Goal: Communication & Community: Participate in discussion

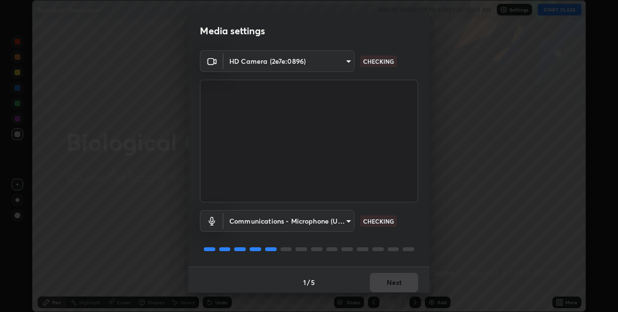
scroll to position [5, 0]
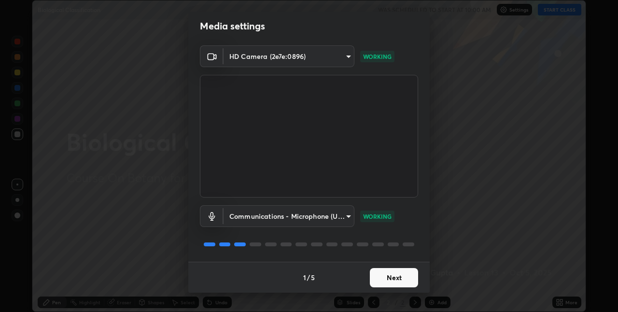
click at [404, 278] on button "Next" at bounding box center [394, 277] width 48 height 19
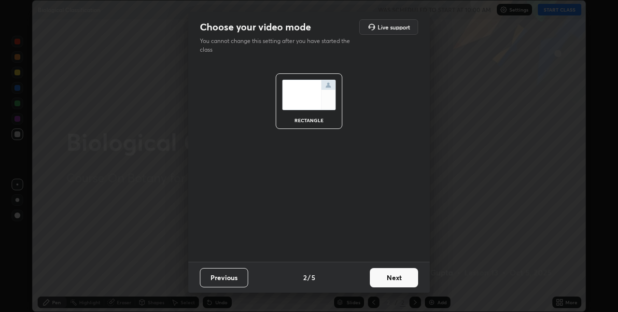
scroll to position [0, 0]
click at [405, 282] on button "Next" at bounding box center [394, 277] width 48 height 19
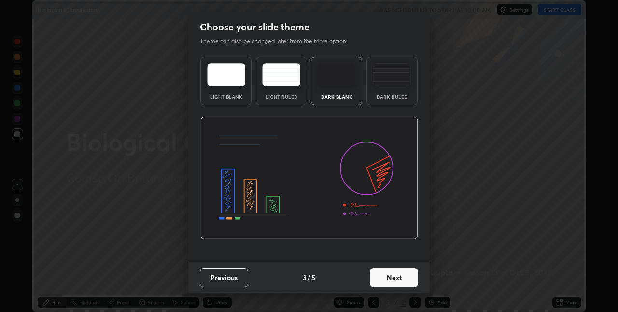
click at [403, 282] on button "Next" at bounding box center [394, 277] width 48 height 19
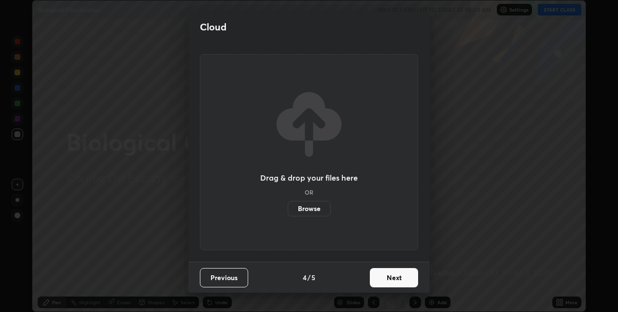
click at [401, 283] on button "Next" at bounding box center [394, 277] width 48 height 19
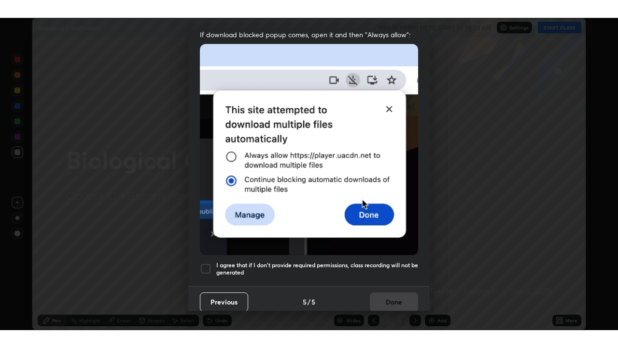
scroll to position [201, 0]
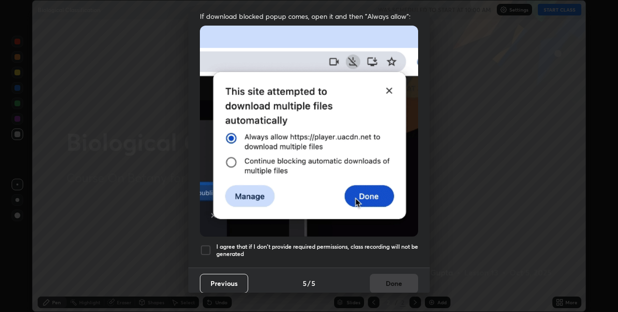
click at [208, 247] on div at bounding box center [206, 250] width 12 height 12
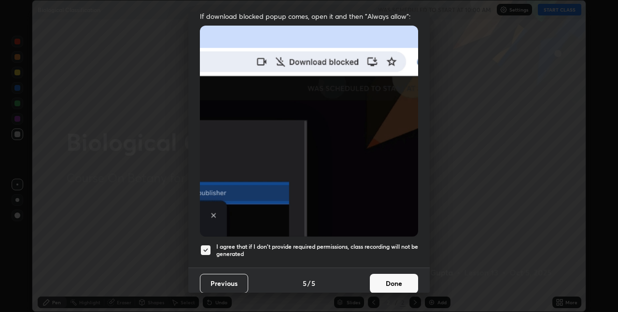
click at [389, 281] on button "Done" at bounding box center [394, 283] width 48 height 19
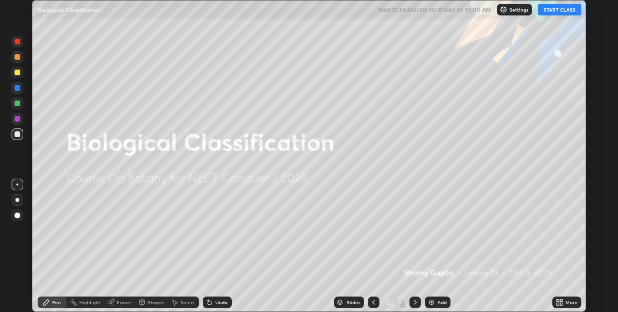
click at [562, 301] on icon at bounding box center [561, 300] width 2 height 2
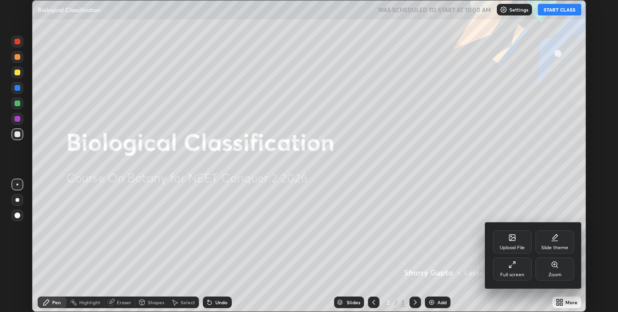
click at [520, 277] on div "Full screen" at bounding box center [512, 274] width 24 height 5
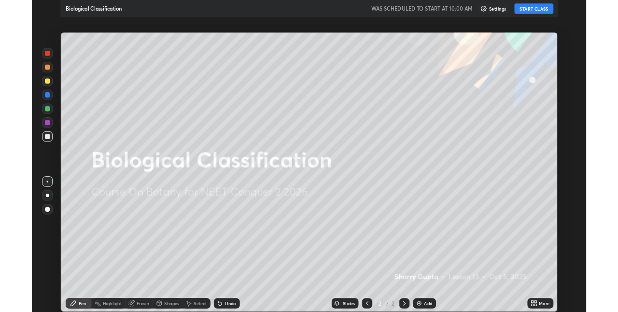
scroll to position [348, 618]
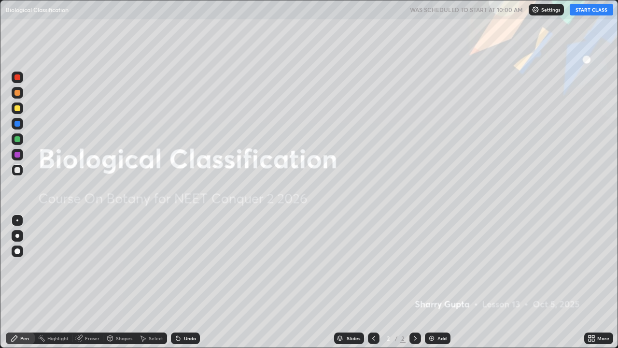
click at [593, 311] on icon at bounding box center [593, 336] width 2 height 2
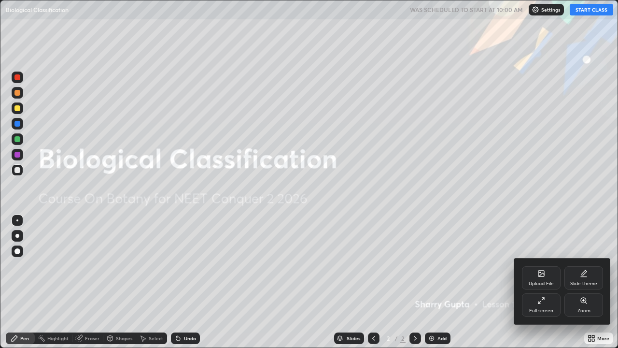
click at [547, 304] on div "Full screen" at bounding box center [541, 304] width 39 height 23
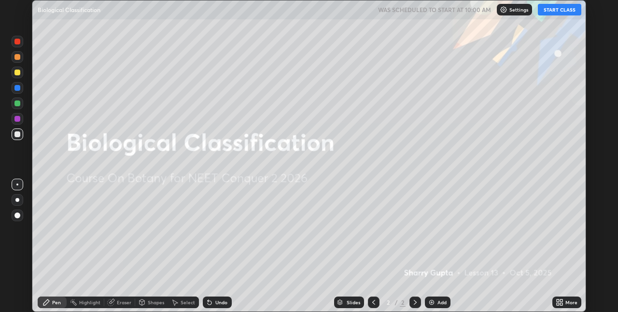
scroll to position [47973, 47667]
click at [432, 303] on img at bounding box center [432, 302] width 8 height 8
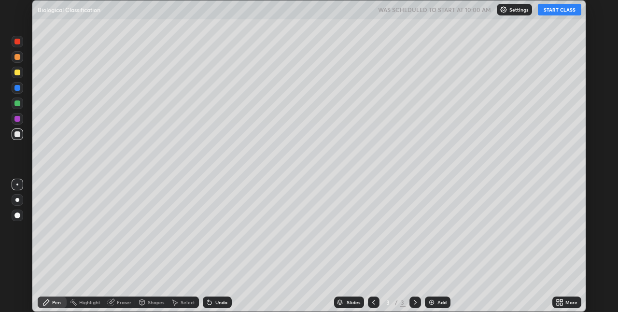
click at [19, 215] on div at bounding box center [17, 215] width 6 height 6
click at [18, 119] on div at bounding box center [17, 119] width 6 height 6
click at [17, 73] on div at bounding box center [17, 73] width 6 height 6
click at [557, 13] on button "START CLASS" at bounding box center [559, 10] width 43 height 12
click at [217, 300] on div "Undo" at bounding box center [221, 302] width 12 height 5
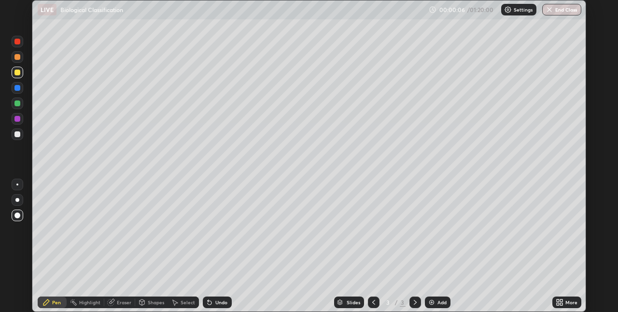
click at [212, 305] on icon at bounding box center [210, 302] width 8 height 8
click at [211, 307] on div "Undo" at bounding box center [217, 302] width 29 height 12
click at [211, 306] on icon at bounding box center [210, 302] width 8 height 8
click at [16, 134] on div at bounding box center [17, 134] width 6 height 6
click at [18, 121] on div at bounding box center [17, 119] width 6 height 6
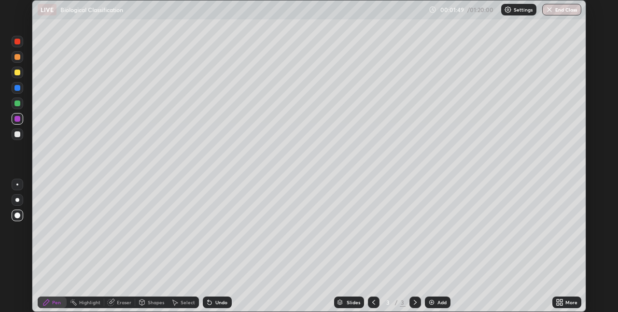
click at [17, 105] on div at bounding box center [17, 103] width 6 height 6
click at [19, 89] on div at bounding box center [17, 88] width 6 height 6
click at [19, 59] on div at bounding box center [18, 57] width 12 height 12
click at [17, 121] on div at bounding box center [17, 119] width 6 height 6
click at [22, 104] on div at bounding box center [18, 104] width 12 height 12
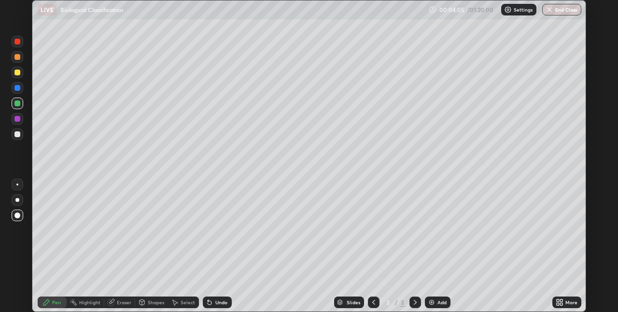
click at [20, 61] on div at bounding box center [18, 57] width 12 height 12
click at [18, 73] on div at bounding box center [17, 73] width 6 height 6
click at [20, 113] on div at bounding box center [18, 119] width 12 height 12
click at [436, 306] on div "Add" at bounding box center [438, 302] width 26 height 12
click at [17, 72] on div at bounding box center [17, 73] width 6 height 6
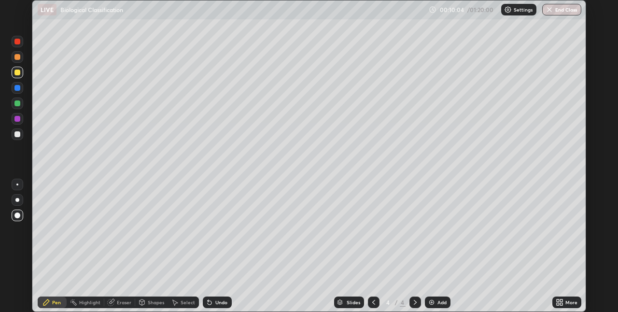
click at [16, 136] on div at bounding box center [17, 134] width 6 height 6
click at [19, 105] on div at bounding box center [17, 103] width 6 height 6
click at [18, 136] on div at bounding box center [17, 134] width 6 height 6
click at [20, 105] on div at bounding box center [17, 103] width 6 height 6
click at [18, 137] on div at bounding box center [17, 134] width 6 height 6
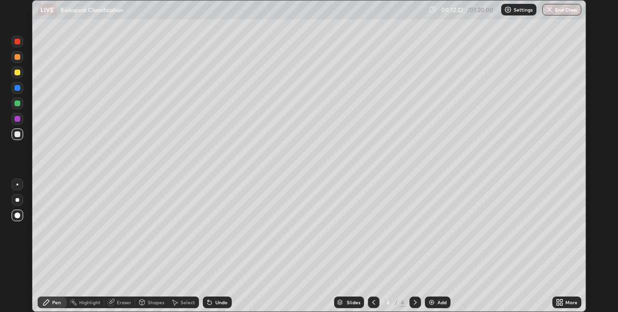
click at [20, 88] on div at bounding box center [17, 88] width 6 height 6
click at [435, 302] on div "Add" at bounding box center [438, 302] width 26 height 12
click at [21, 135] on div at bounding box center [18, 134] width 12 height 12
click at [18, 75] on div at bounding box center [17, 73] width 6 height 6
click at [20, 105] on div at bounding box center [17, 103] width 6 height 6
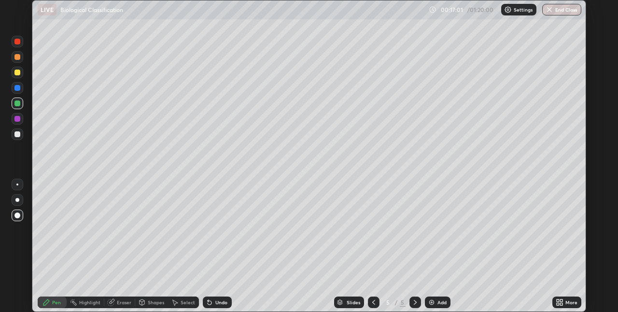
click at [375, 293] on div at bounding box center [374, 302] width 12 height 19
click at [416, 301] on icon at bounding box center [415, 302] width 8 height 8
click at [20, 88] on div at bounding box center [17, 88] width 6 height 6
click at [18, 137] on div at bounding box center [17, 134] width 6 height 6
click at [18, 61] on div at bounding box center [18, 57] width 12 height 12
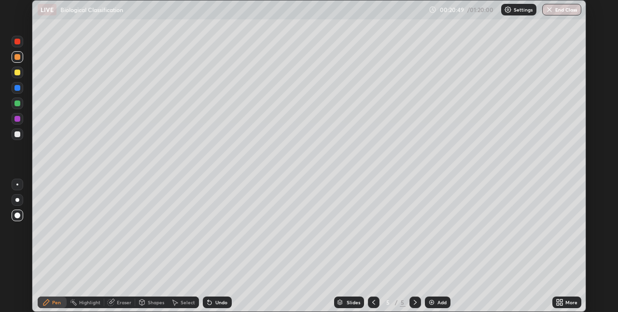
click at [18, 73] on div at bounding box center [17, 73] width 6 height 6
click at [17, 135] on div at bounding box center [17, 134] width 6 height 6
click at [16, 58] on div at bounding box center [17, 57] width 6 height 6
click at [18, 45] on div at bounding box center [18, 42] width 12 height 12
click at [559, 293] on div "More" at bounding box center [566, 302] width 29 height 19
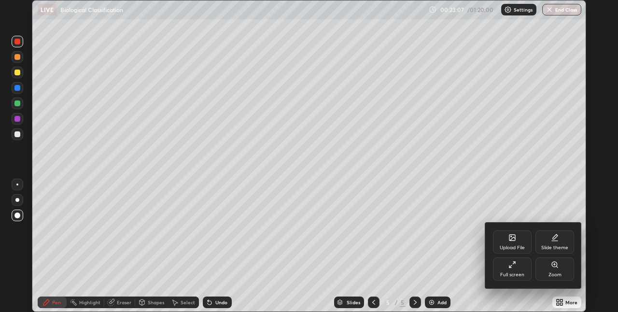
click at [564, 287] on div "Upload File Slide theme Full screen Zoom" at bounding box center [533, 256] width 97 height 66
click at [562, 302] on div at bounding box center [309, 156] width 618 height 312
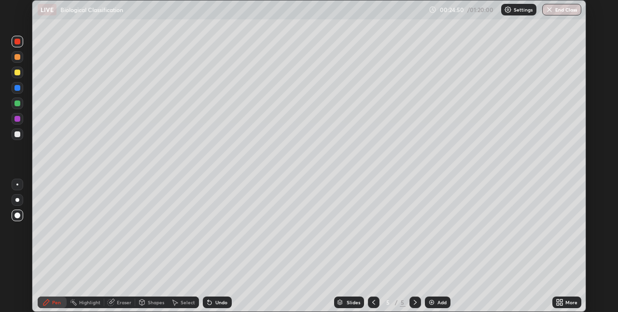
click at [574, 306] on div "More" at bounding box center [566, 302] width 29 height 12
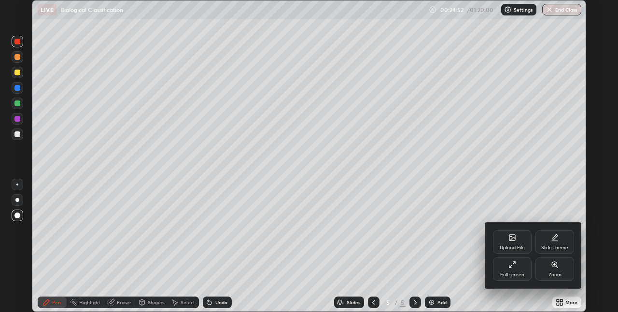
click at [570, 302] on div at bounding box center [309, 156] width 618 height 312
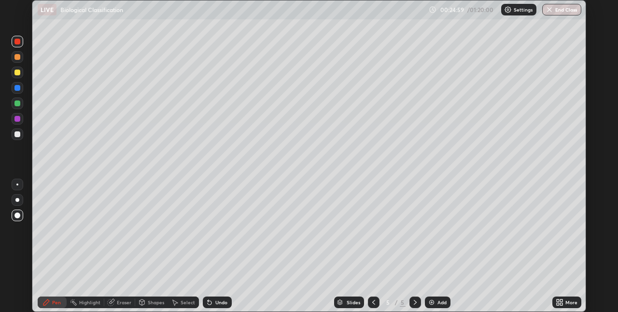
click at [439, 304] on div "Add" at bounding box center [441, 302] width 9 height 5
click at [20, 72] on div at bounding box center [17, 73] width 6 height 6
click at [17, 134] on div at bounding box center [17, 134] width 6 height 6
click at [19, 57] on div at bounding box center [17, 57] width 6 height 6
click at [20, 104] on div at bounding box center [17, 103] width 6 height 6
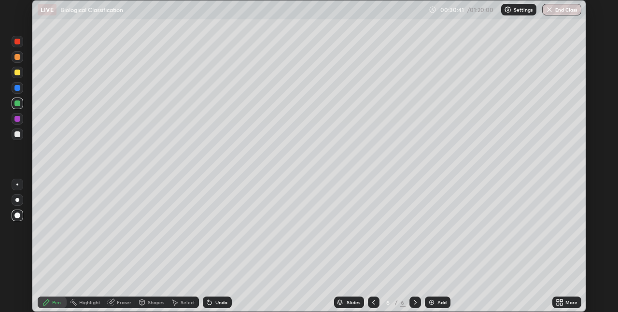
click at [436, 303] on div "Add" at bounding box center [438, 302] width 26 height 12
click at [18, 121] on div at bounding box center [17, 119] width 6 height 6
click at [18, 72] on div at bounding box center [17, 73] width 6 height 6
click at [18, 104] on div at bounding box center [17, 103] width 6 height 6
click at [20, 60] on div at bounding box center [18, 57] width 12 height 12
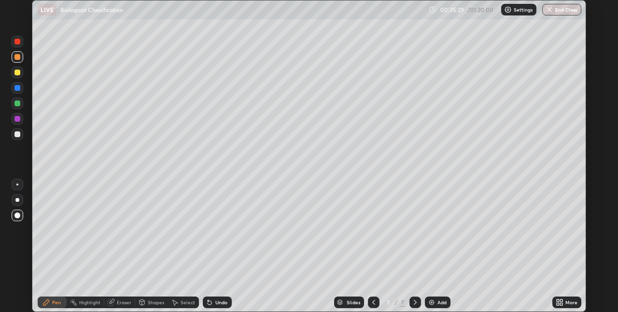
click at [17, 138] on div at bounding box center [18, 134] width 12 height 12
click at [218, 302] on div "Undo" at bounding box center [221, 302] width 12 height 5
click at [16, 108] on div at bounding box center [18, 104] width 12 height 12
click at [219, 302] on div "Undo" at bounding box center [221, 302] width 12 height 5
click at [434, 301] on img at bounding box center [432, 302] width 8 height 8
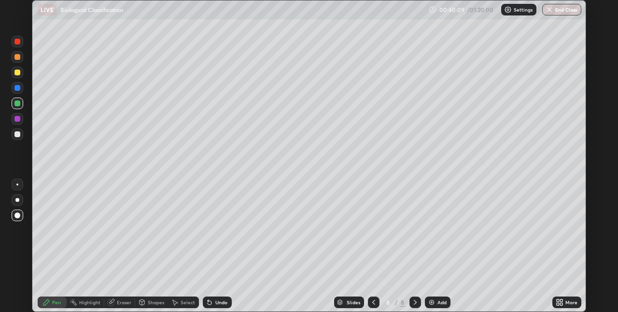
click at [19, 134] on div at bounding box center [17, 134] width 6 height 6
click at [18, 88] on div at bounding box center [17, 88] width 6 height 6
click at [21, 120] on div at bounding box center [18, 119] width 12 height 12
click at [17, 88] on div at bounding box center [17, 88] width 6 height 6
click at [16, 74] on div at bounding box center [17, 73] width 6 height 6
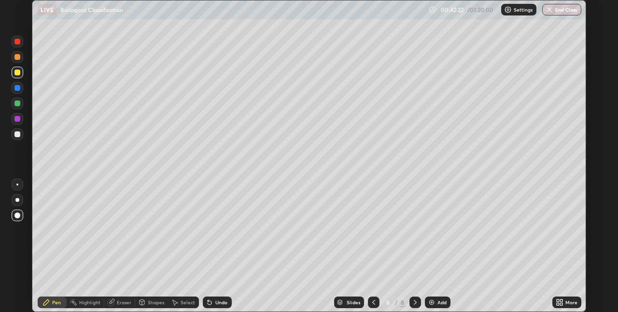
click at [19, 59] on div at bounding box center [17, 57] width 6 height 6
click at [17, 136] on div at bounding box center [17, 134] width 6 height 6
click at [19, 107] on div at bounding box center [18, 104] width 12 height 12
click at [437, 301] on div "Add" at bounding box center [441, 302] width 9 height 5
click at [18, 135] on div at bounding box center [17, 134] width 6 height 6
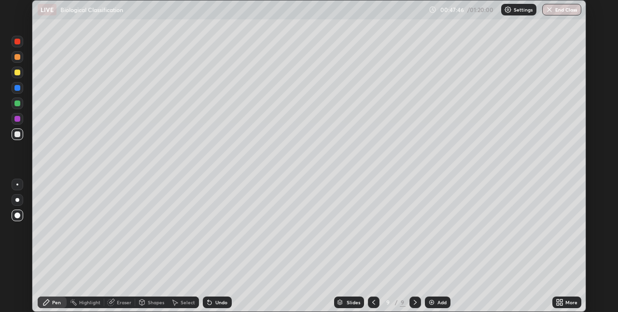
click at [18, 88] on div at bounding box center [17, 88] width 6 height 6
click at [18, 124] on div at bounding box center [18, 119] width 12 height 12
click at [20, 74] on div at bounding box center [18, 73] width 12 height 12
click at [17, 57] on div at bounding box center [17, 57] width 6 height 6
click at [437, 304] on div "Add" at bounding box center [441, 302] width 9 height 5
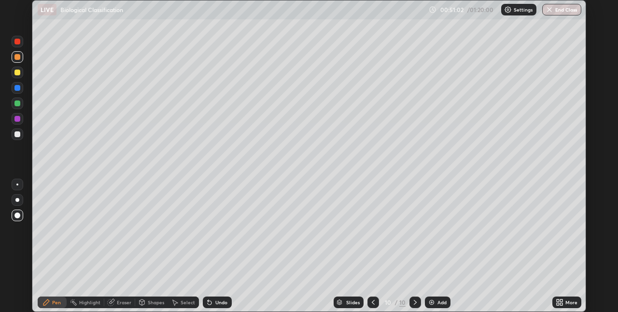
click at [19, 75] on div at bounding box center [17, 73] width 6 height 6
click at [17, 104] on div at bounding box center [17, 103] width 6 height 6
click at [19, 90] on div at bounding box center [17, 88] width 6 height 6
click at [17, 135] on div at bounding box center [17, 134] width 6 height 6
click at [438, 302] on div "Add" at bounding box center [441, 302] width 9 height 5
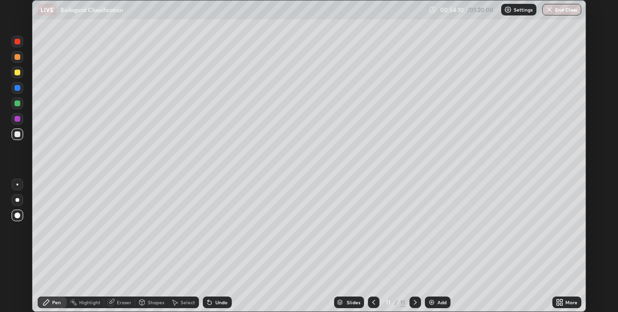
click at [21, 106] on div at bounding box center [18, 104] width 12 height 12
click at [17, 121] on div at bounding box center [17, 119] width 6 height 6
click at [18, 136] on div at bounding box center [17, 134] width 6 height 6
click at [15, 103] on div at bounding box center [17, 103] width 6 height 6
click at [433, 303] on img at bounding box center [432, 302] width 8 height 8
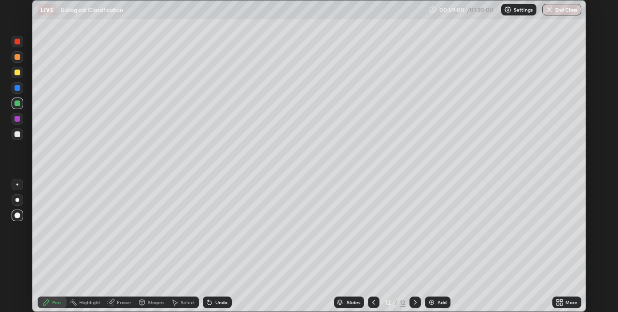
click at [18, 134] on div at bounding box center [17, 134] width 6 height 6
click at [21, 60] on div at bounding box center [18, 57] width 12 height 12
click at [19, 75] on div at bounding box center [17, 73] width 6 height 6
click at [16, 119] on div at bounding box center [17, 119] width 6 height 6
click at [17, 76] on div at bounding box center [18, 73] width 12 height 12
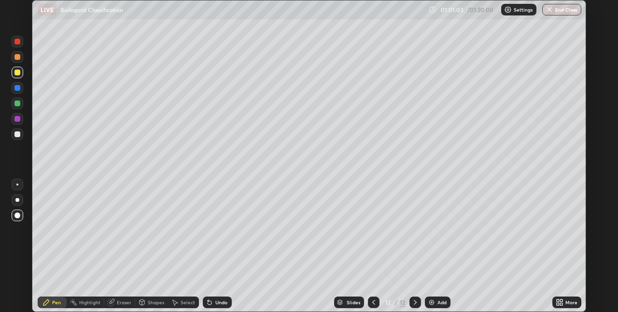
click at [22, 185] on div at bounding box center [18, 185] width 12 height 12
click at [19, 138] on div at bounding box center [18, 134] width 12 height 12
click at [19, 105] on div at bounding box center [17, 103] width 6 height 6
click at [18, 204] on div at bounding box center [18, 200] width 12 height 12
click at [19, 134] on div at bounding box center [17, 134] width 6 height 6
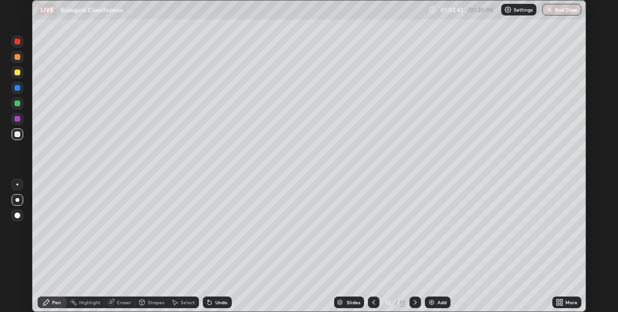
click at [18, 104] on div at bounding box center [17, 103] width 6 height 6
click at [17, 184] on div at bounding box center [17, 184] width 2 height 2
click at [19, 201] on div at bounding box center [18, 200] width 12 height 12
click at [14, 77] on div at bounding box center [18, 73] width 12 height 12
click at [18, 89] on div at bounding box center [17, 88] width 6 height 6
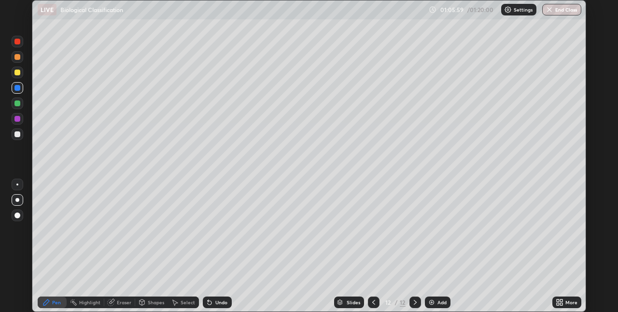
click at [19, 135] on div at bounding box center [17, 134] width 6 height 6
click at [567, 15] on button "End Class" at bounding box center [561, 10] width 39 height 12
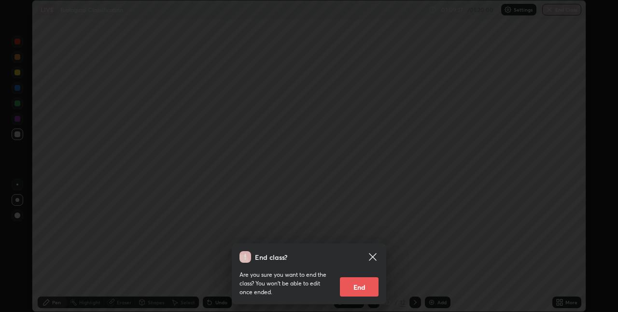
click at [362, 291] on button "End" at bounding box center [359, 286] width 39 height 19
